Goal: Transaction & Acquisition: Purchase product/service

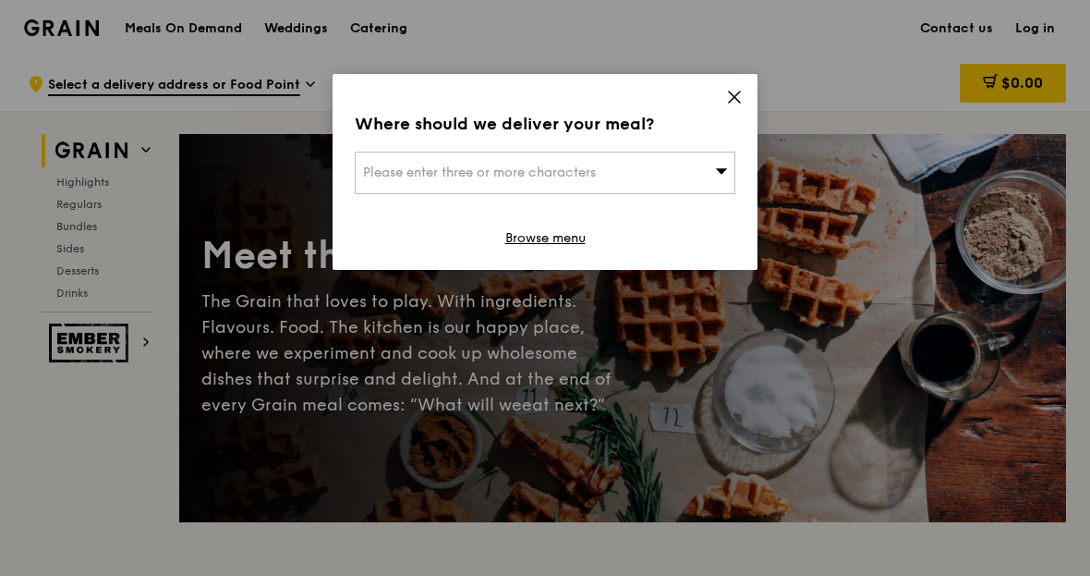
click at [726, 103] on icon at bounding box center [734, 97] width 17 height 17
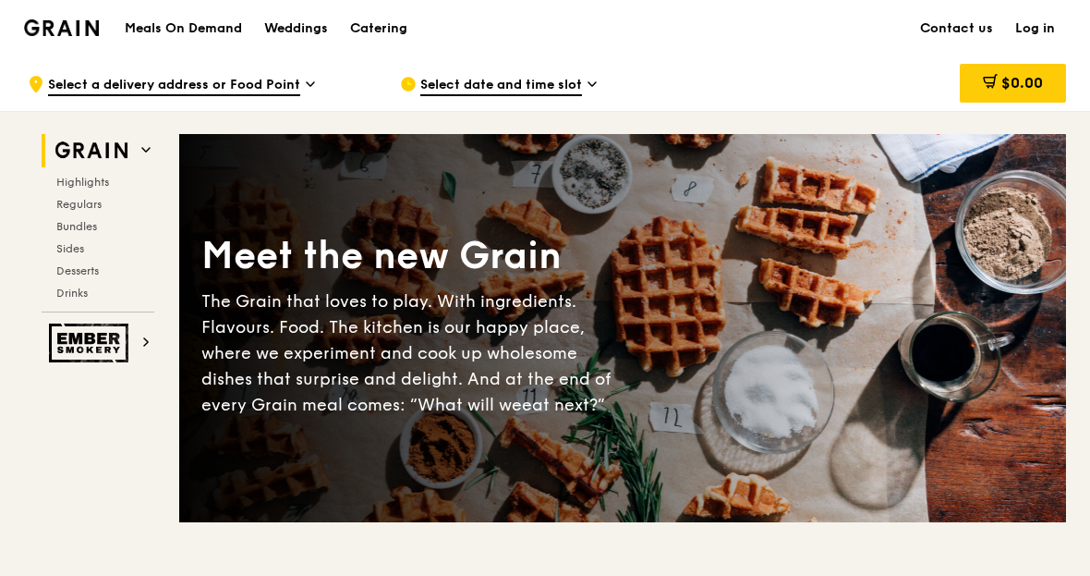
click at [298, 25] on div "Weddings" at bounding box center [296, 28] width 64 height 55
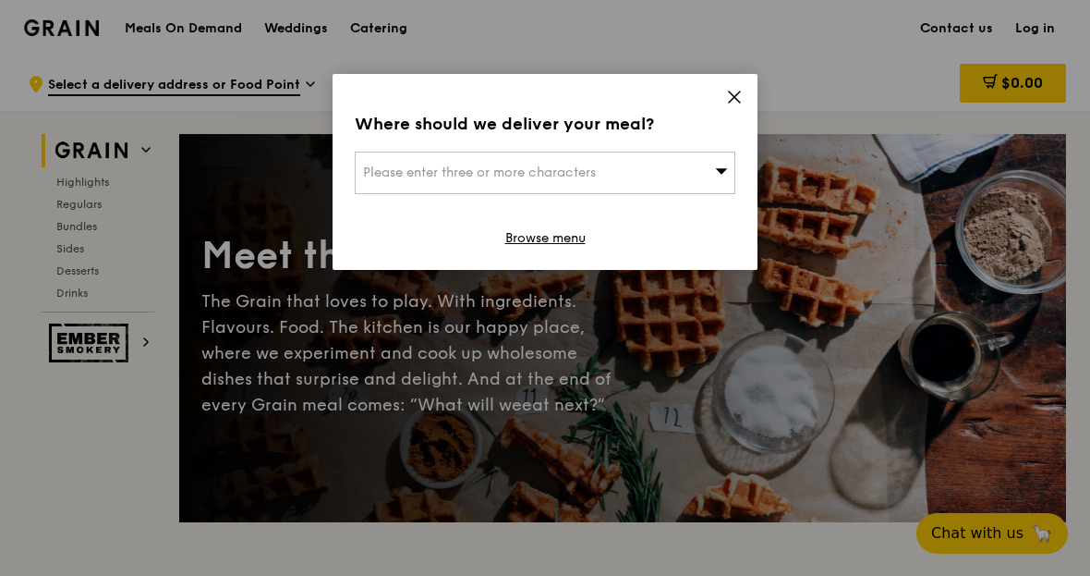
click at [732, 188] on div "Please enter three or more characters" at bounding box center [545, 173] width 381 height 43
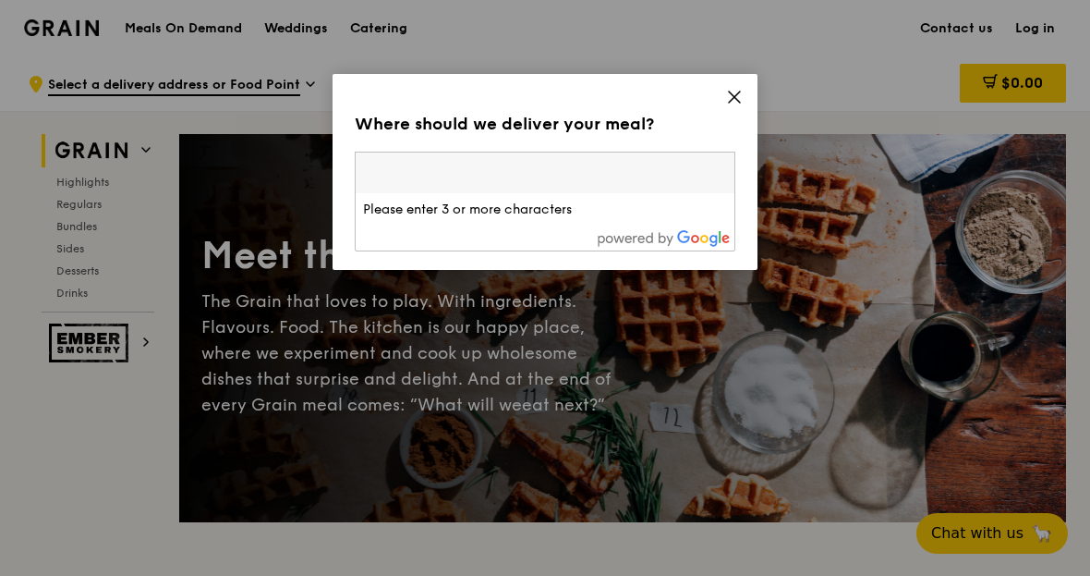
click at [741, 103] on icon at bounding box center [734, 97] width 17 height 17
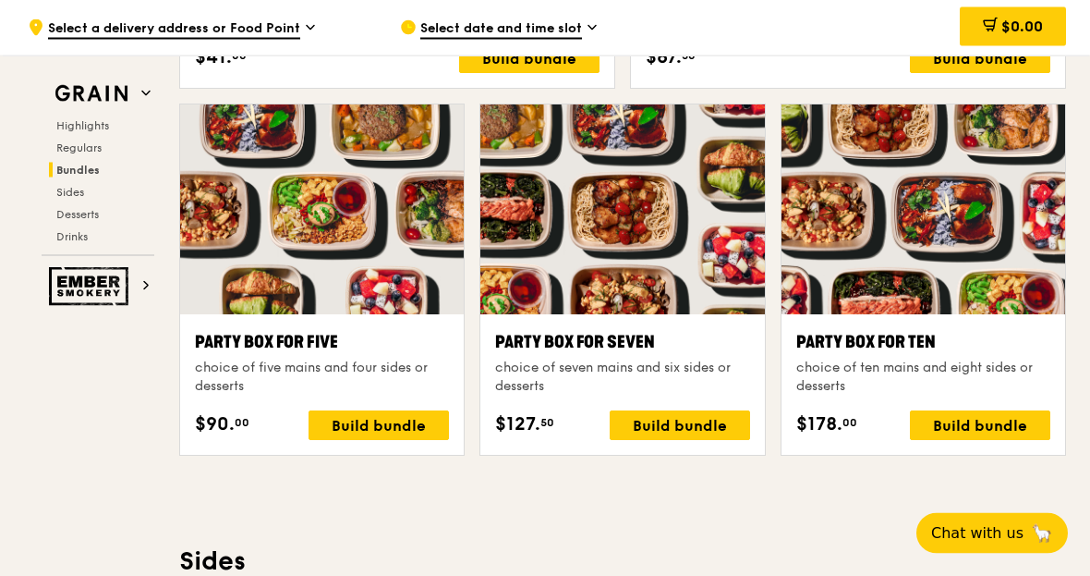
scroll to position [3626, 0]
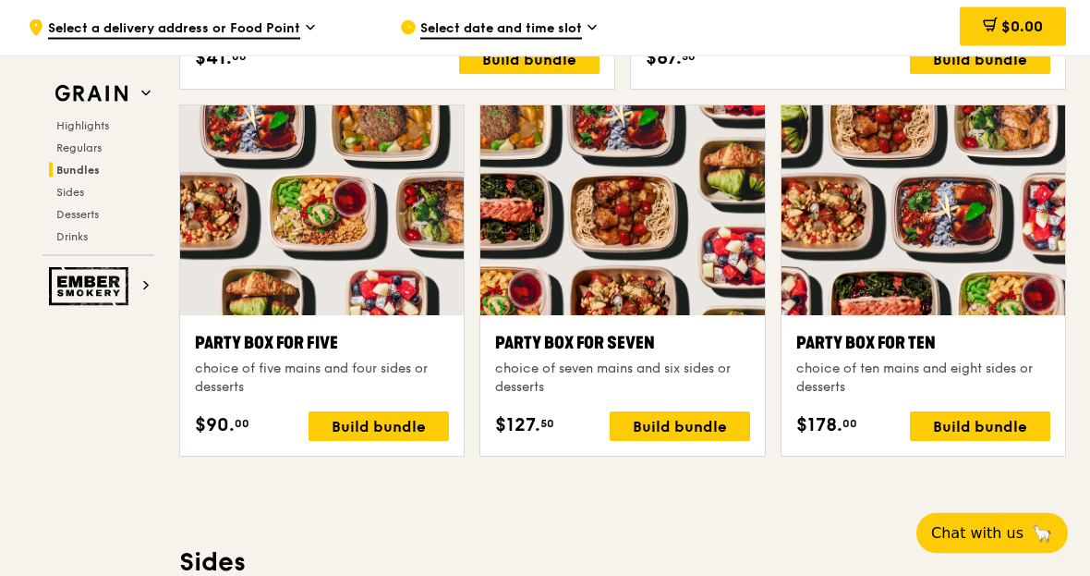
click at [941, 360] on div "choice of ten mains and eight sides or desserts" at bounding box center [924, 378] width 254 height 37
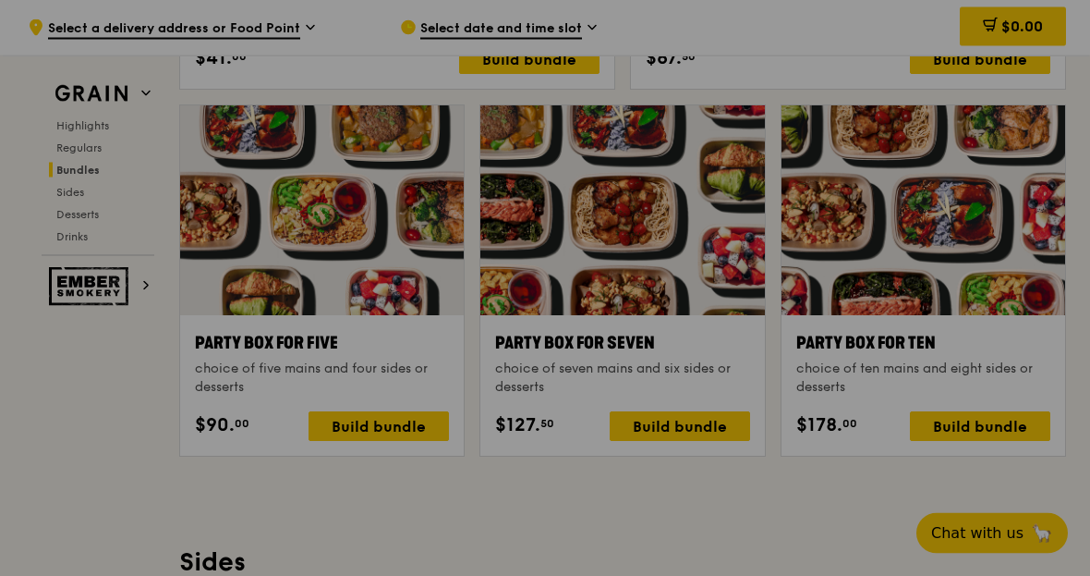
scroll to position [3627, 0]
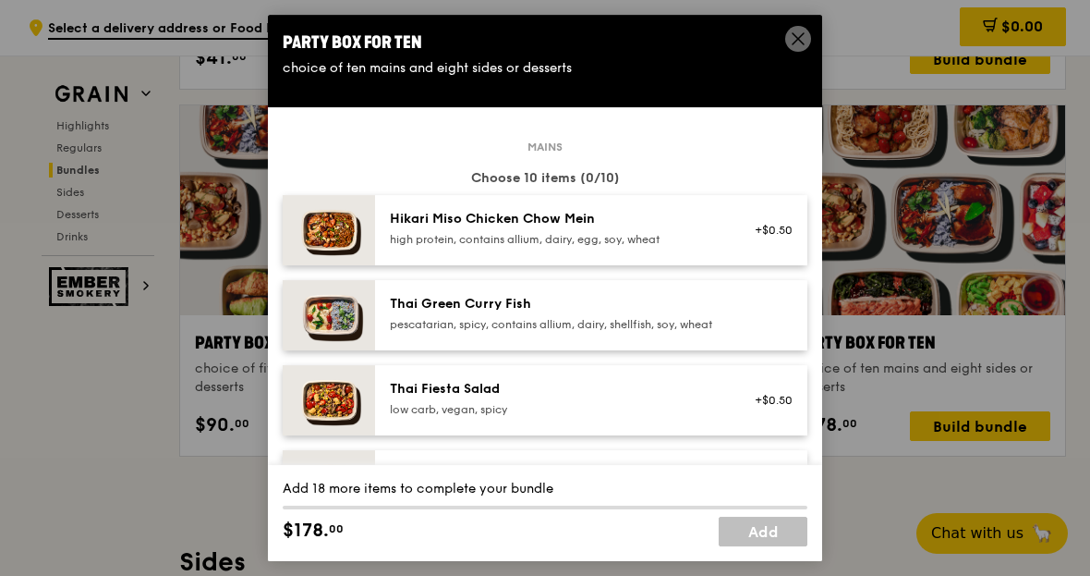
click at [796, 52] on span at bounding box center [798, 41] width 17 height 20
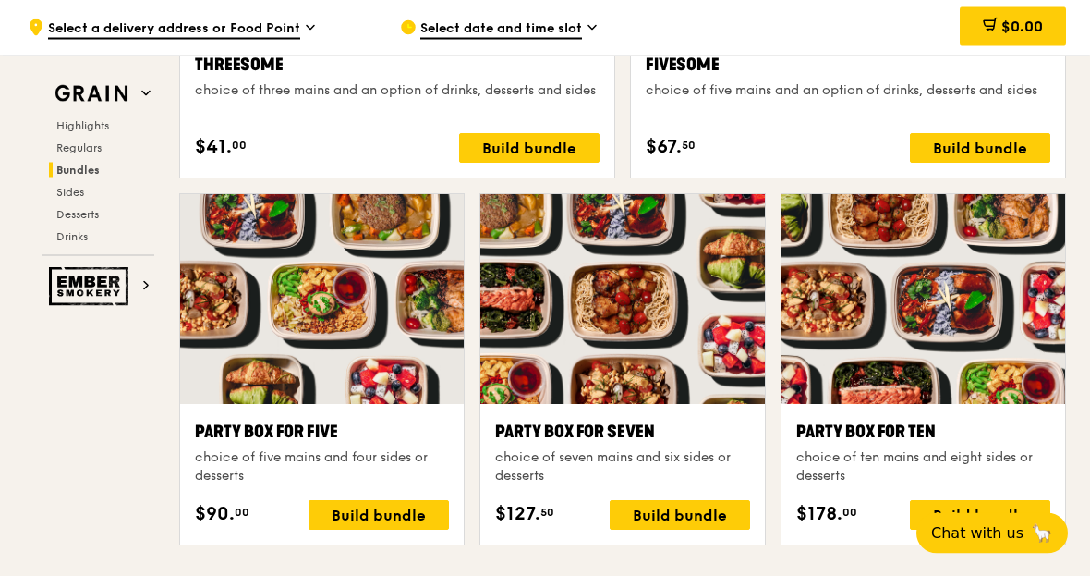
scroll to position [3544, 0]
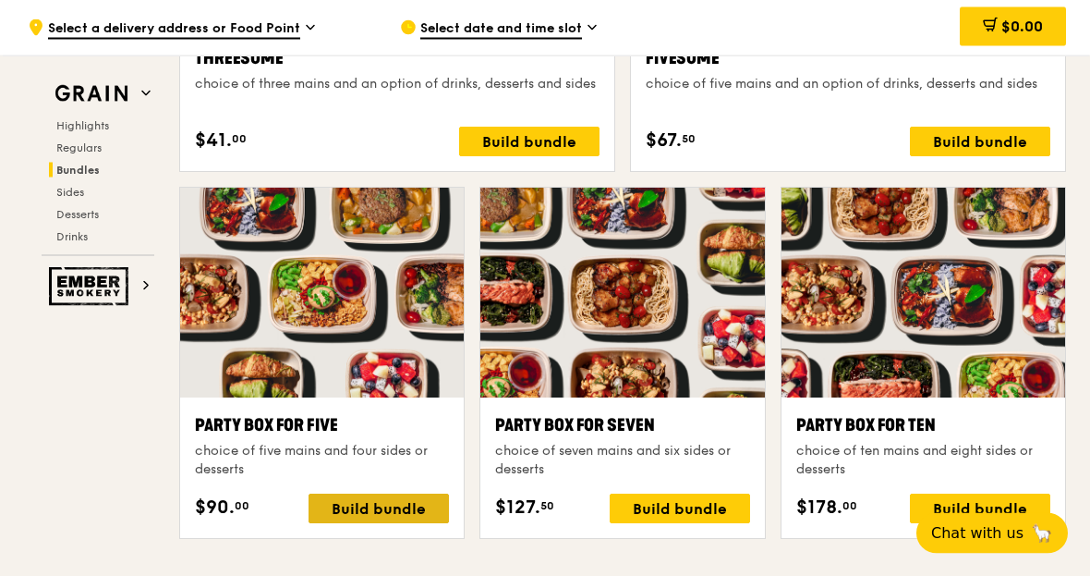
click at [395, 515] on div "Build bundle" at bounding box center [379, 509] width 140 height 30
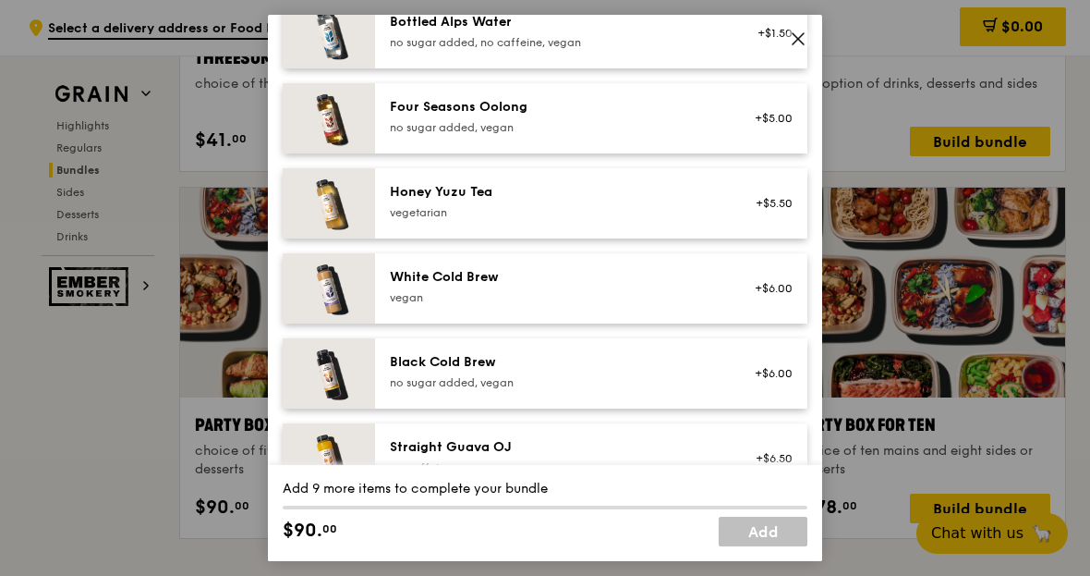
scroll to position [2165, 0]
click at [810, 39] on span at bounding box center [798, 39] width 26 height 26
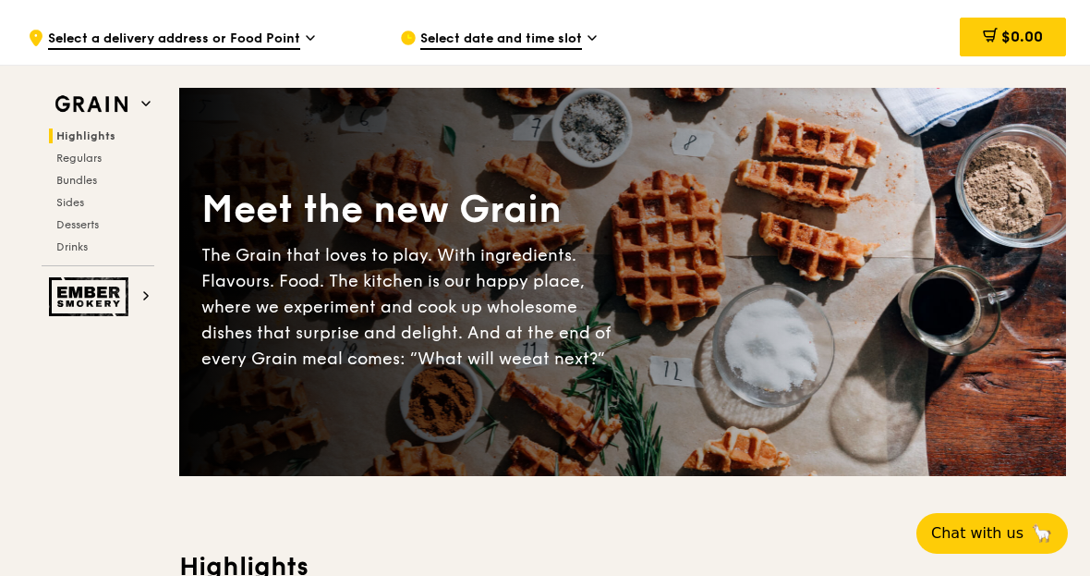
scroll to position [0, 0]
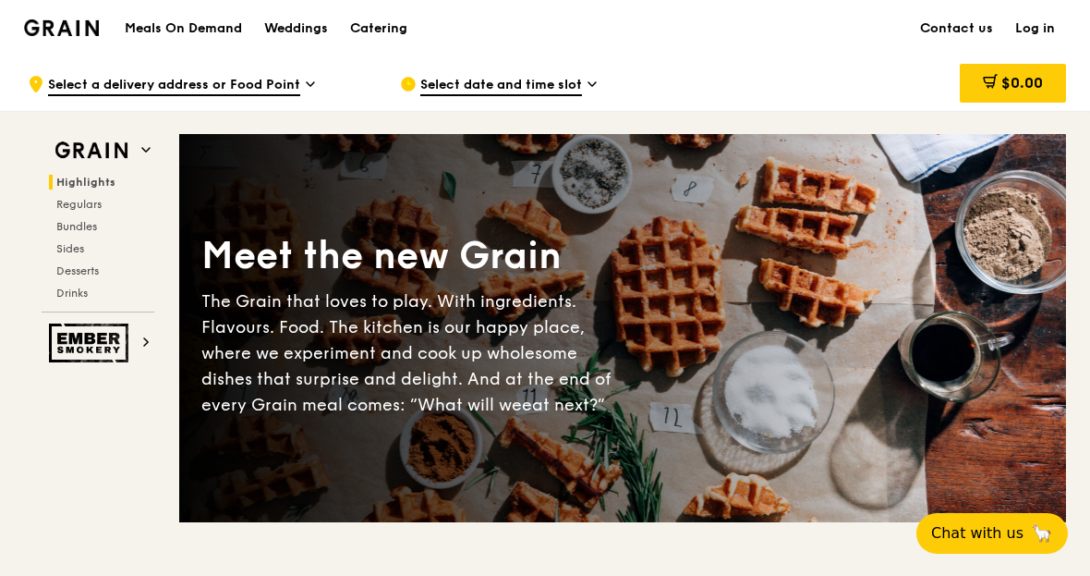
click at [293, 37] on div "Weddings" at bounding box center [296, 28] width 64 height 55
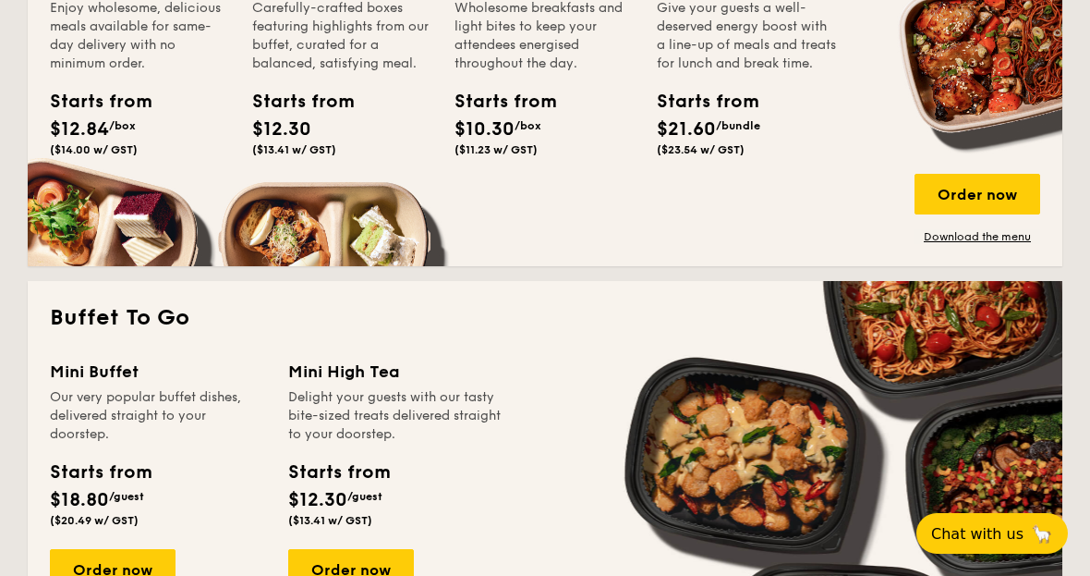
scroll to position [1381, 0]
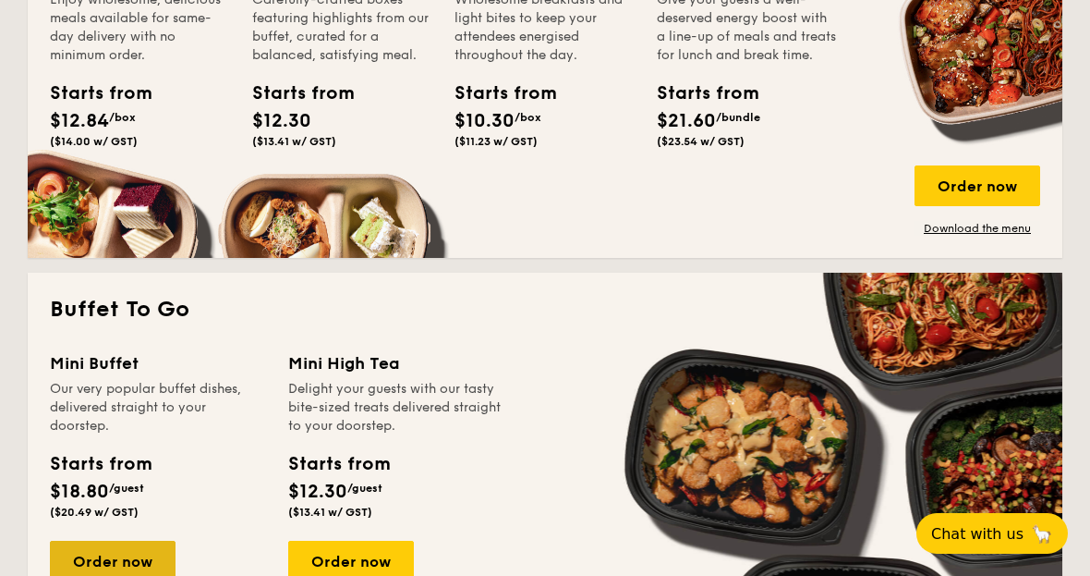
click at [129, 568] on div "Order now" at bounding box center [113, 561] width 126 height 41
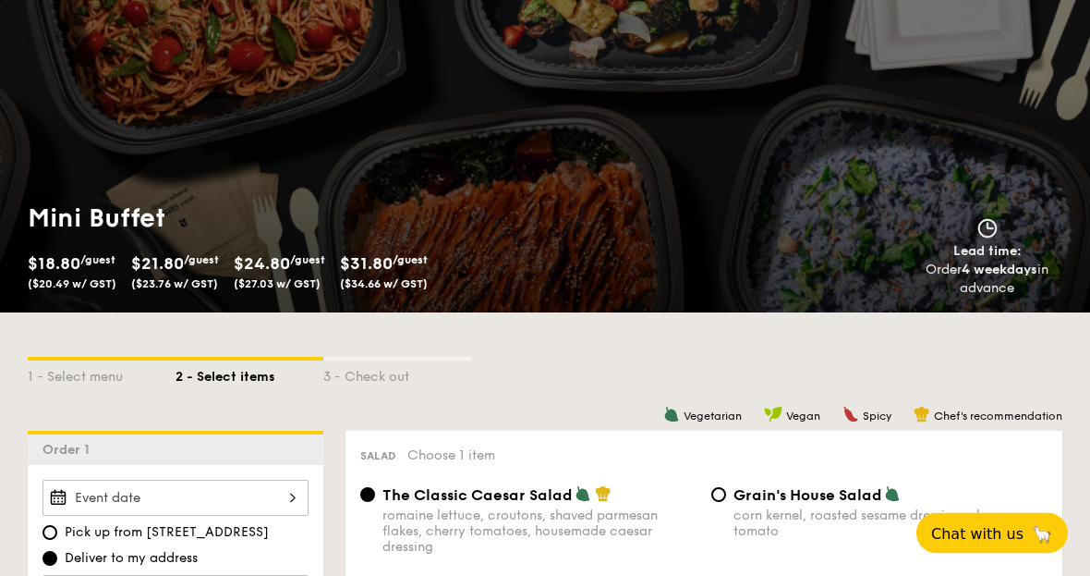
scroll to position [281, 0]
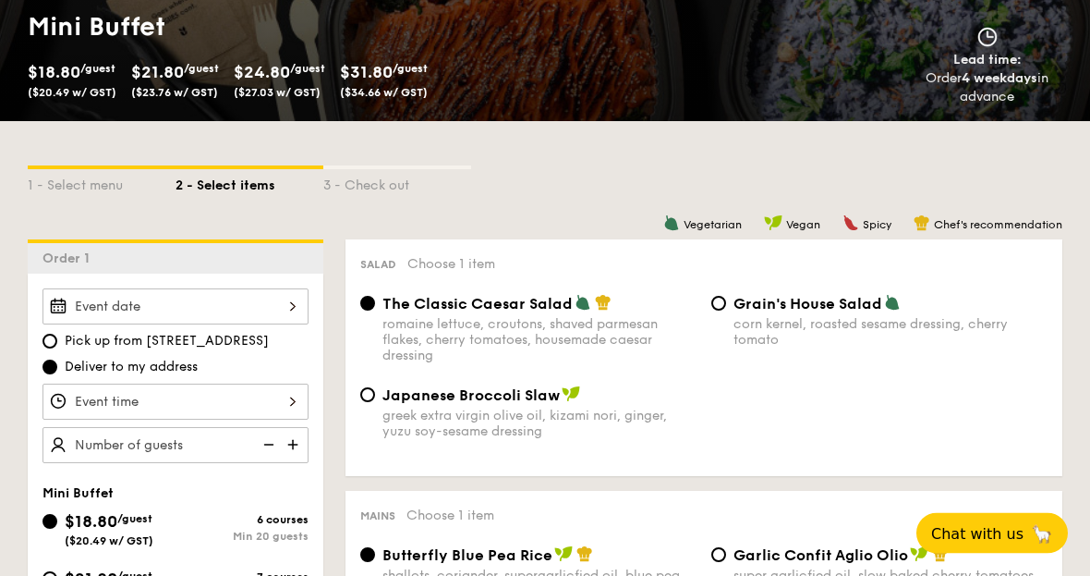
click at [267, 442] on img at bounding box center [267, 445] width 28 height 35
click at [273, 454] on img at bounding box center [267, 444] width 28 height 35
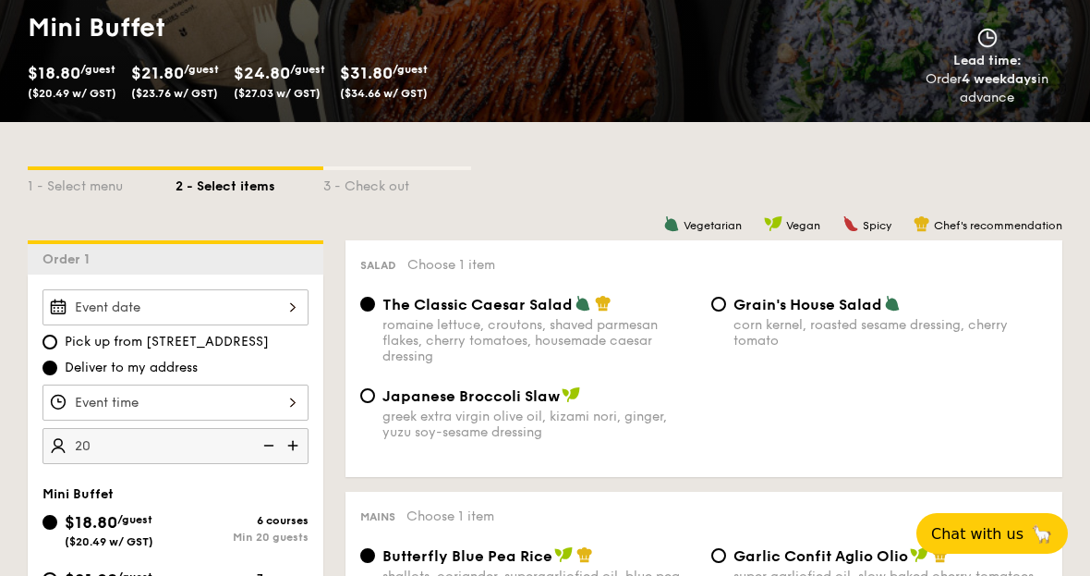
click at [279, 453] on img at bounding box center [267, 445] width 28 height 35
type input "20 guests"
click at [264, 447] on img at bounding box center [267, 445] width 28 height 35
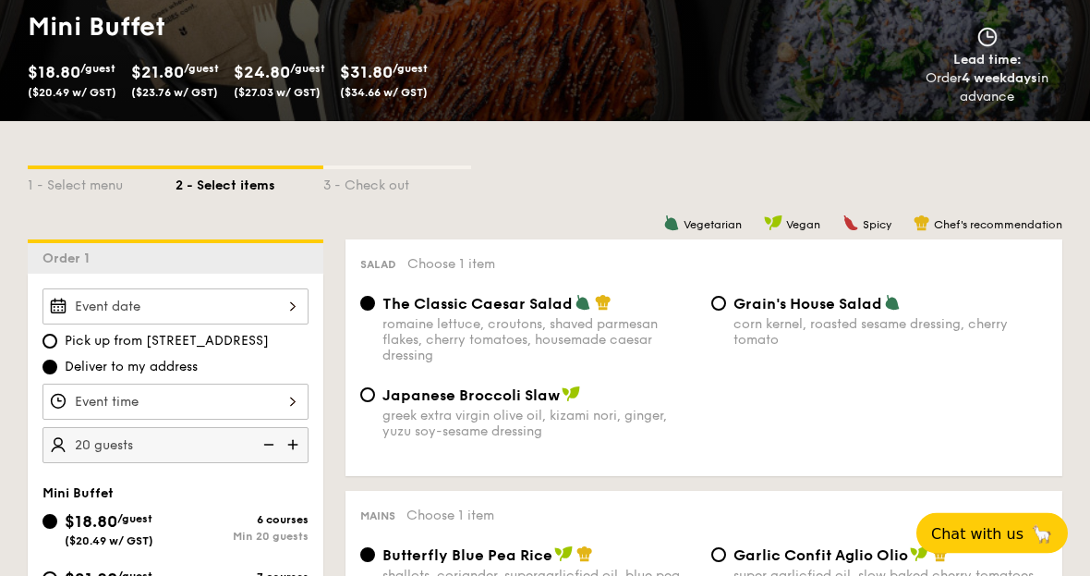
click at [263, 445] on img at bounding box center [267, 445] width 28 height 35
click at [270, 449] on img at bounding box center [267, 445] width 28 height 35
click at [269, 442] on img at bounding box center [267, 445] width 28 height 35
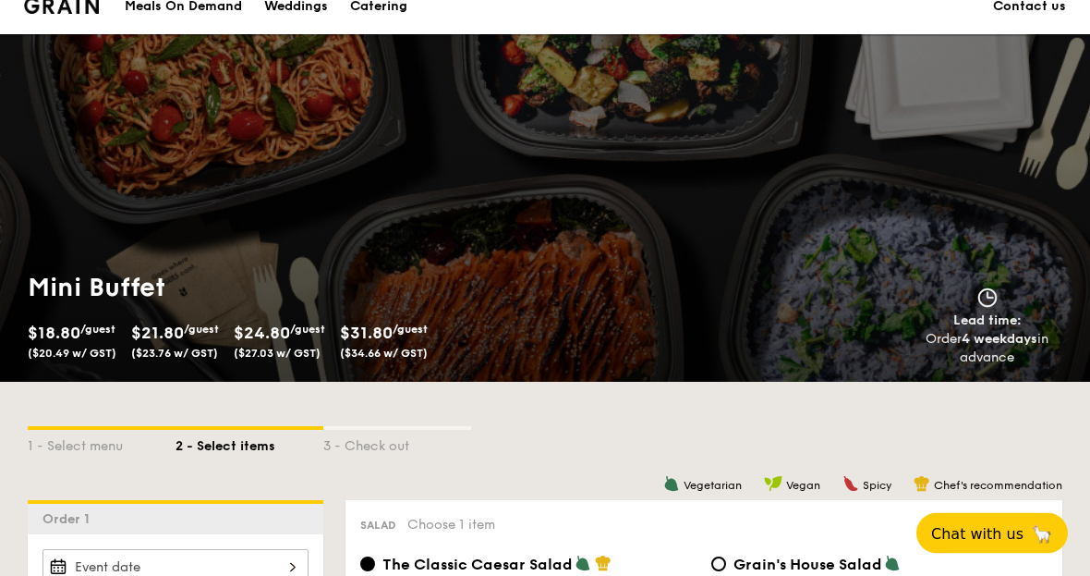
scroll to position [0, 0]
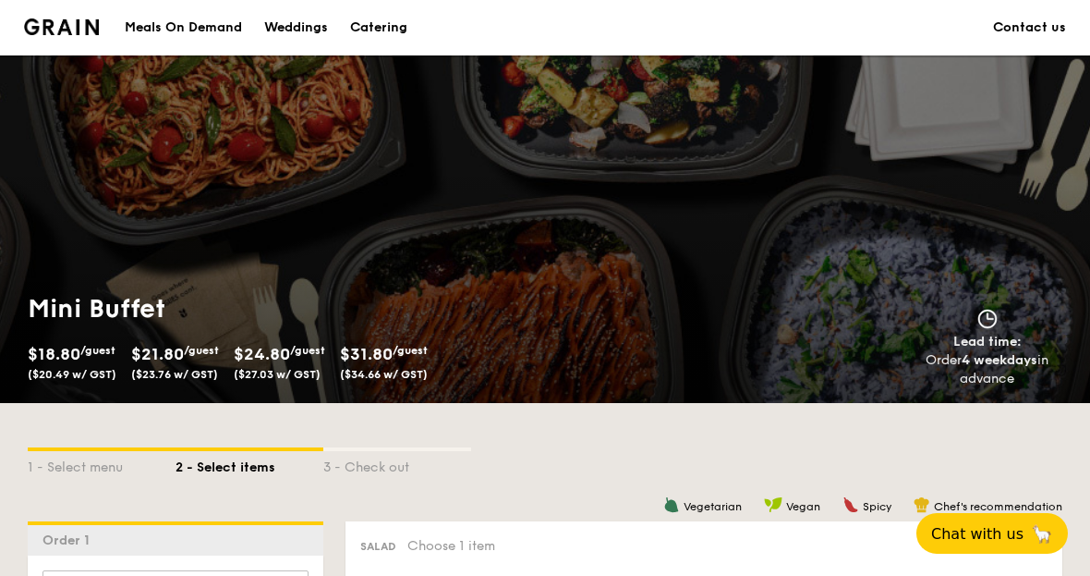
click at [371, 22] on div "Catering" at bounding box center [378, 27] width 57 height 55
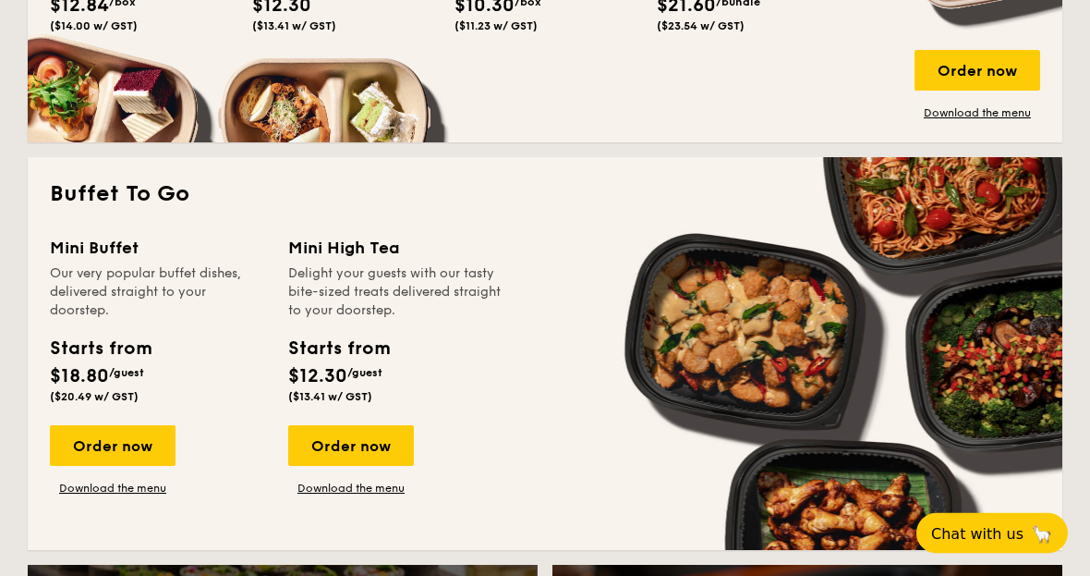
scroll to position [1496, 0]
click at [84, 492] on link "Download the menu" at bounding box center [113, 488] width 126 height 15
